Goal: Register for event/course

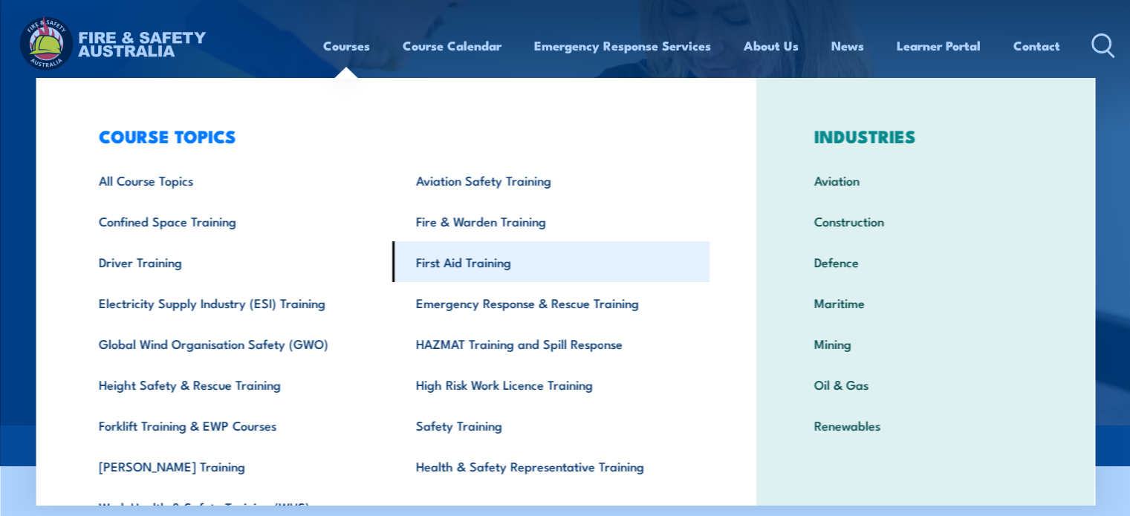
click at [518, 276] on link "First Aid Training" at bounding box center [550, 261] width 317 height 41
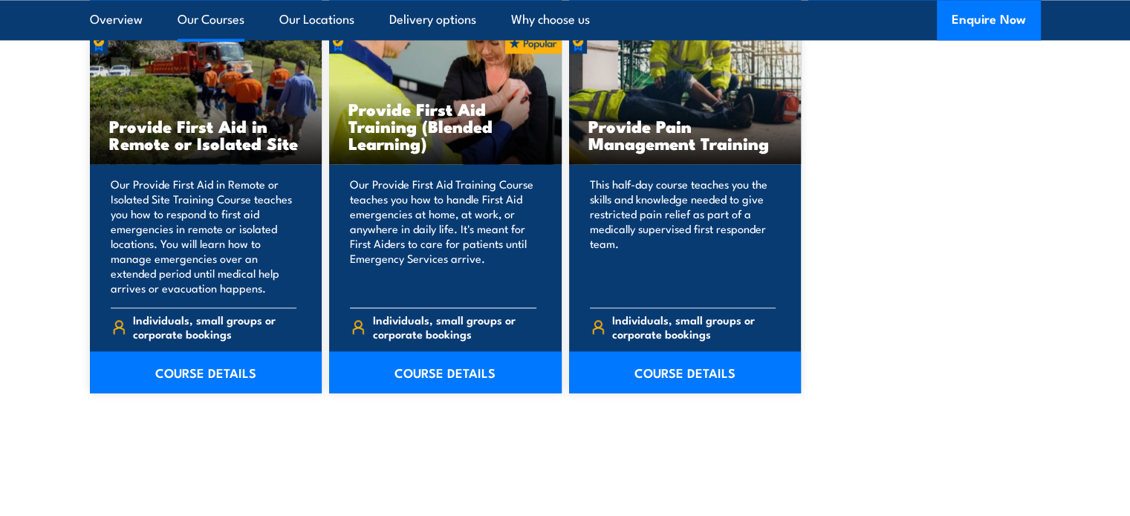
scroll to position [2377, 0]
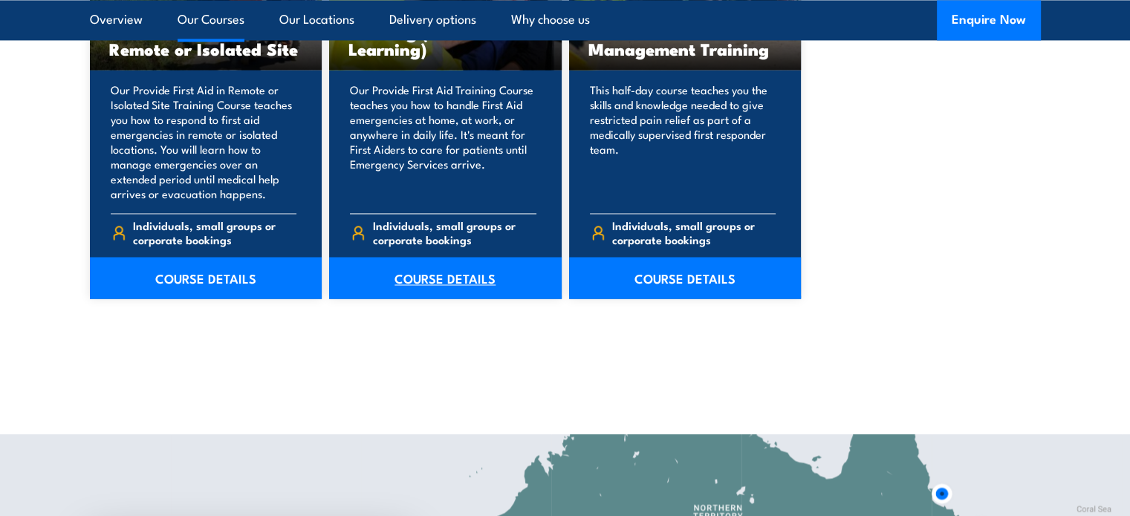
click at [493, 278] on link "COURSE DETAILS" at bounding box center [445, 278] width 233 height 42
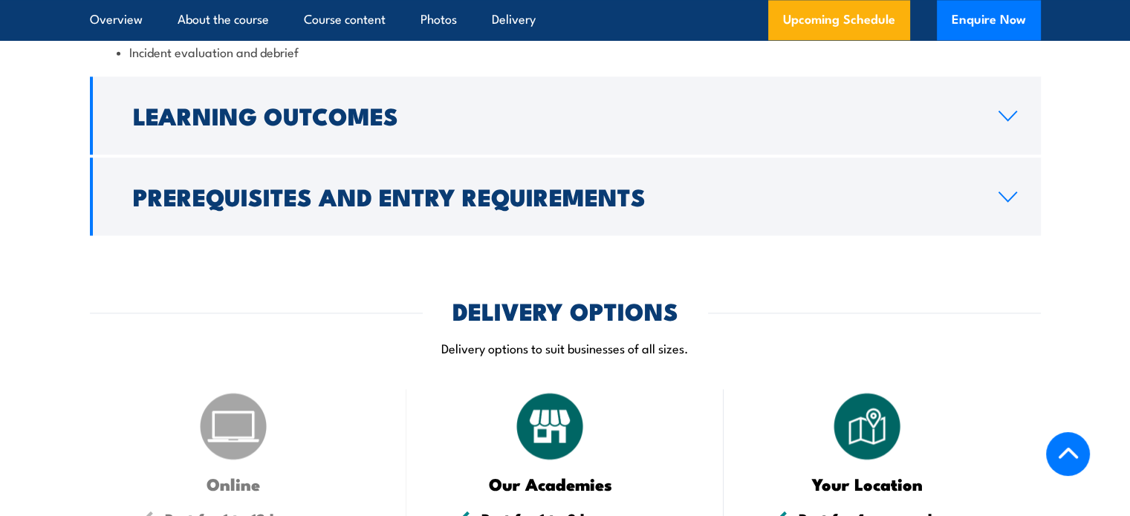
scroll to position [1931, 0]
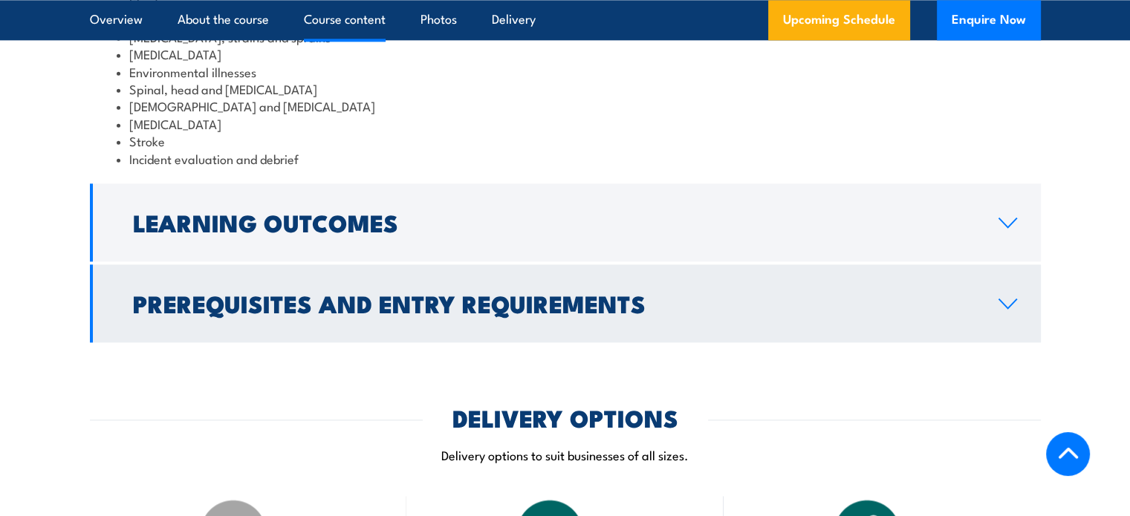
click at [425, 313] on h2 "Prerequisites and Entry Requirements" at bounding box center [554, 303] width 842 height 21
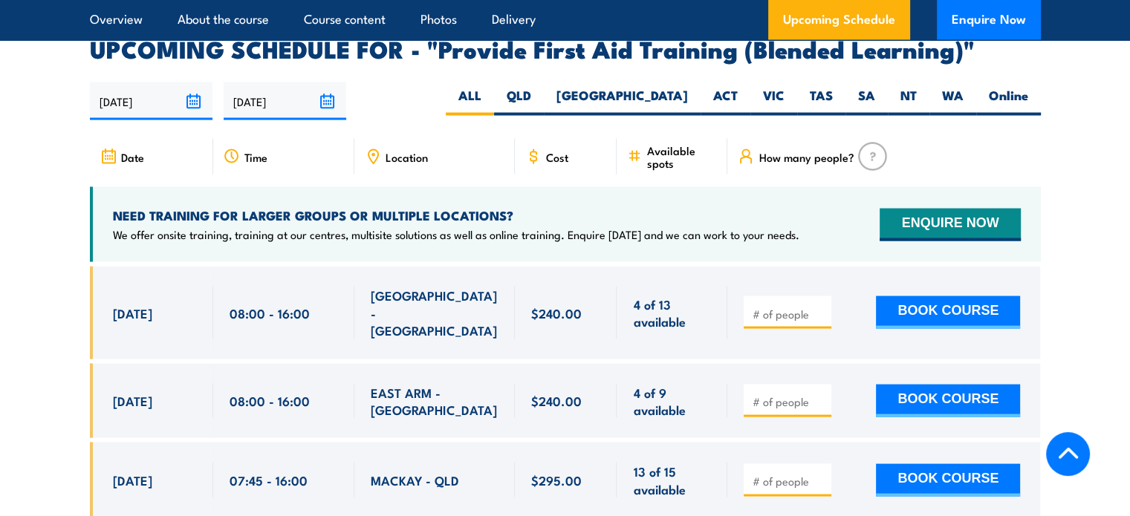
scroll to position [2810, 0]
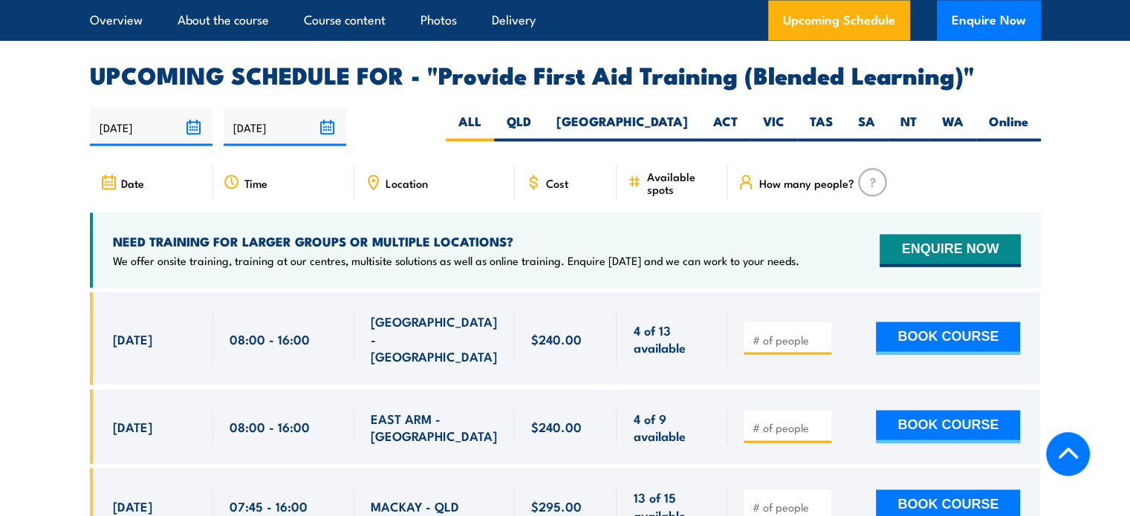
drag, startPoint x: 821, startPoint y: 199, endPoint x: 835, endPoint y: 190, distance: 16.7
click at [826, 189] on span "How many people?" at bounding box center [805, 182] width 95 height 13
click at [867, 184] on img at bounding box center [872, 182] width 29 height 28
click at [871, 190] on img at bounding box center [872, 182] width 29 height 28
drag, startPoint x: 775, startPoint y: 200, endPoint x: 767, endPoint y: 189, distance: 13.8
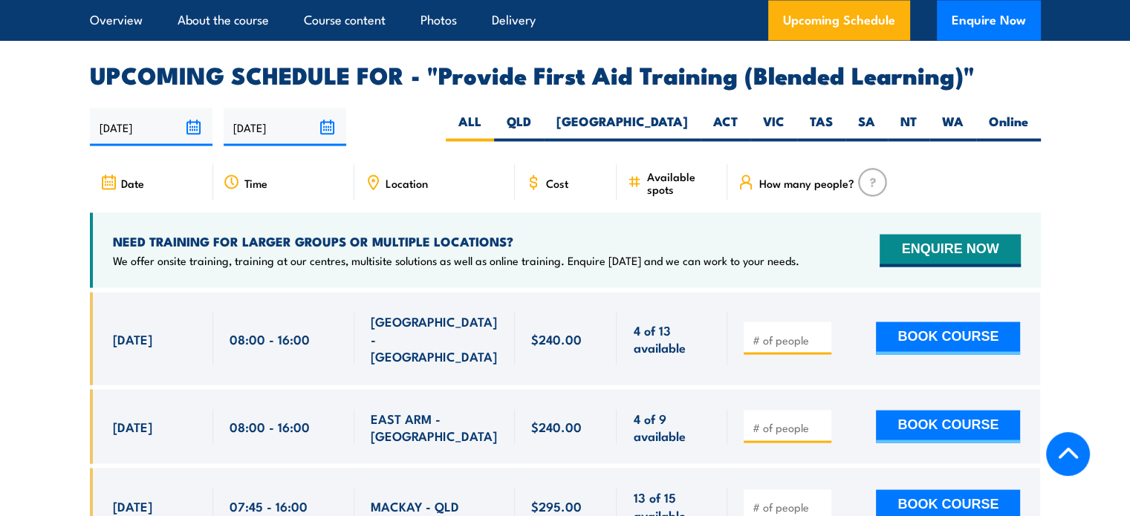
click at [775, 189] on span "How many people?" at bounding box center [805, 182] width 95 height 13
click at [766, 189] on span "How many people?" at bounding box center [805, 182] width 95 height 13
click at [943, 195] on div "How many people?" at bounding box center [883, 182] width 313 height 36
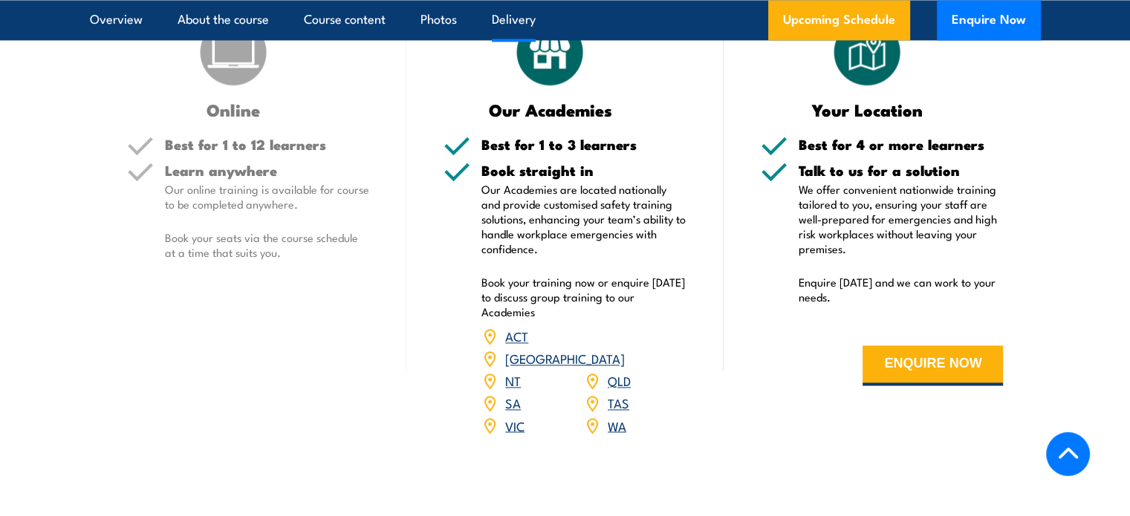
scroll to position [2439, 0]
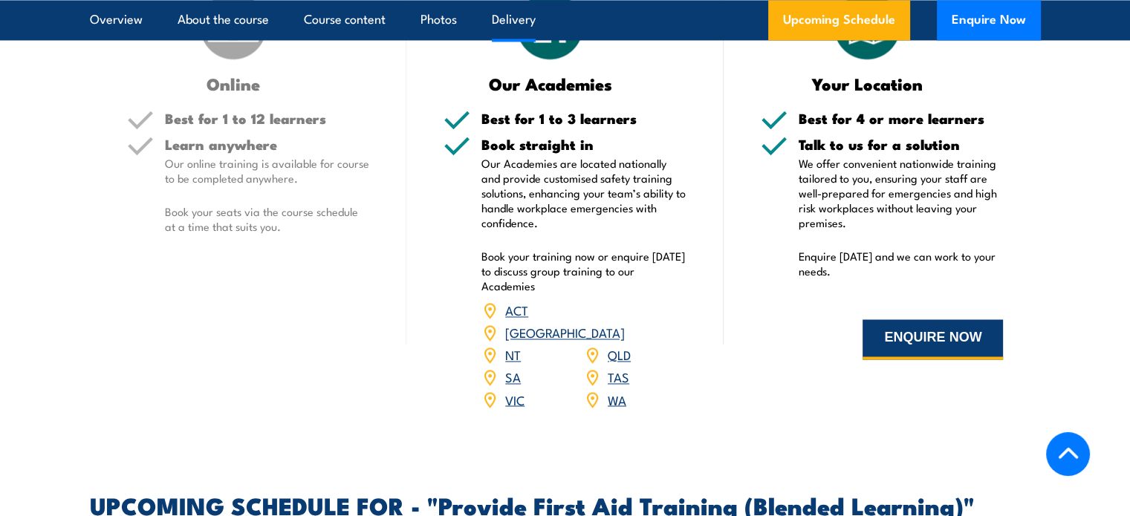
click at [888, 360] on button "ENQUIRE NOW" at bounding box center [932, 339] width 140 height 40
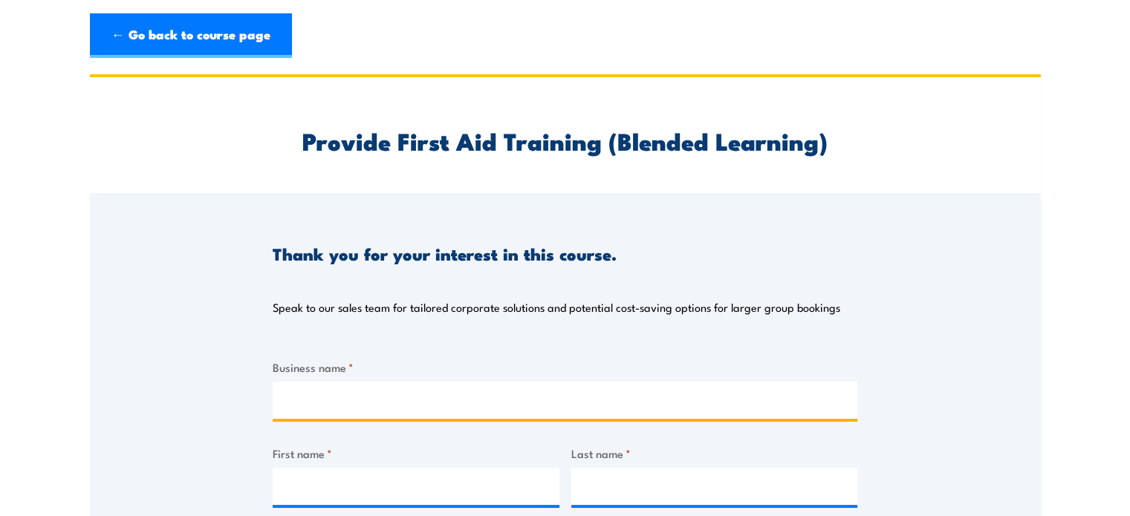
click at [342, 397] on input "Business name *" at bounding box center [565, 400] width 585 height 37
type input "[PERSON_NAME] Engineering Pty Ltd"
type input "[PERSON_NAME]"
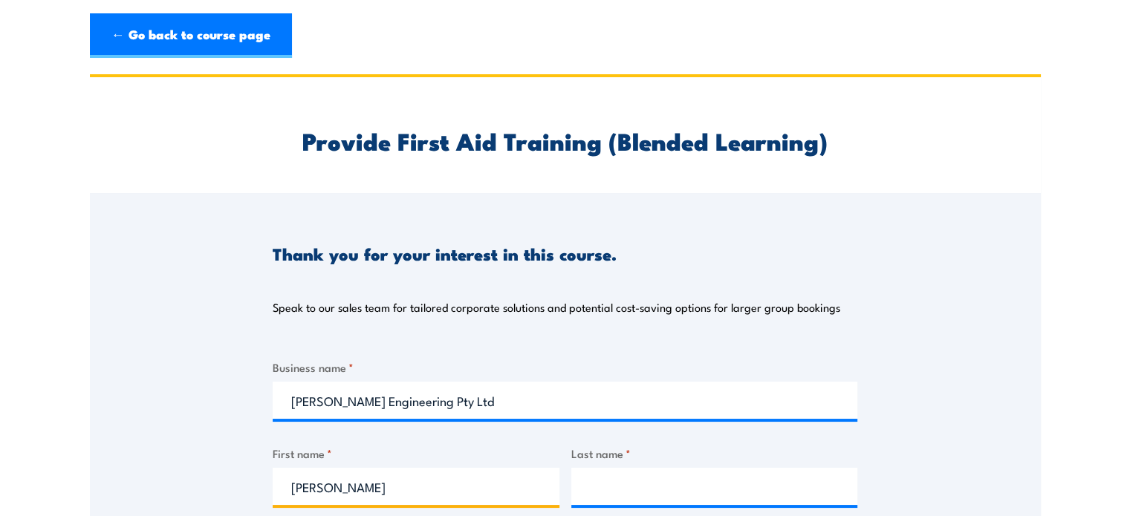
type input "[PERSON_NAME]"
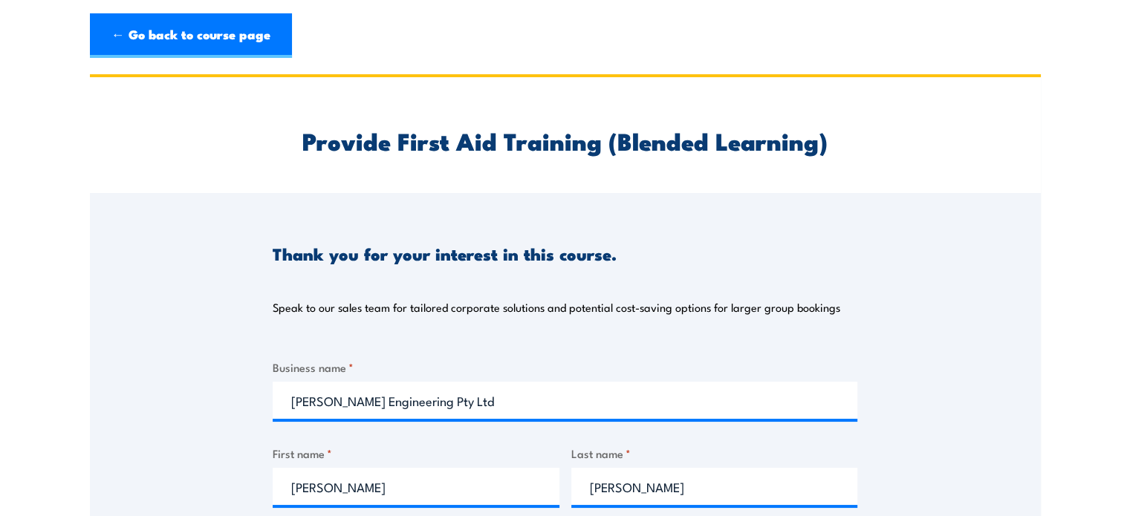
type input "[EMAIL_ADDRESS][DOMAIN_NAME]"
type input "0417792269"
select select "QLD"
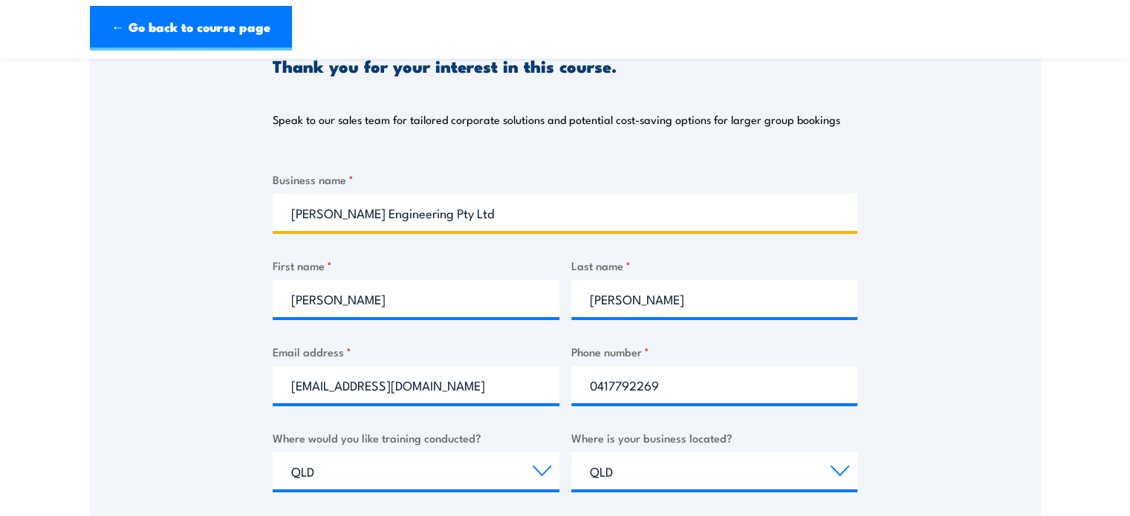
scroll to position [223, 0]
